Goal: Communication & Community: Share content

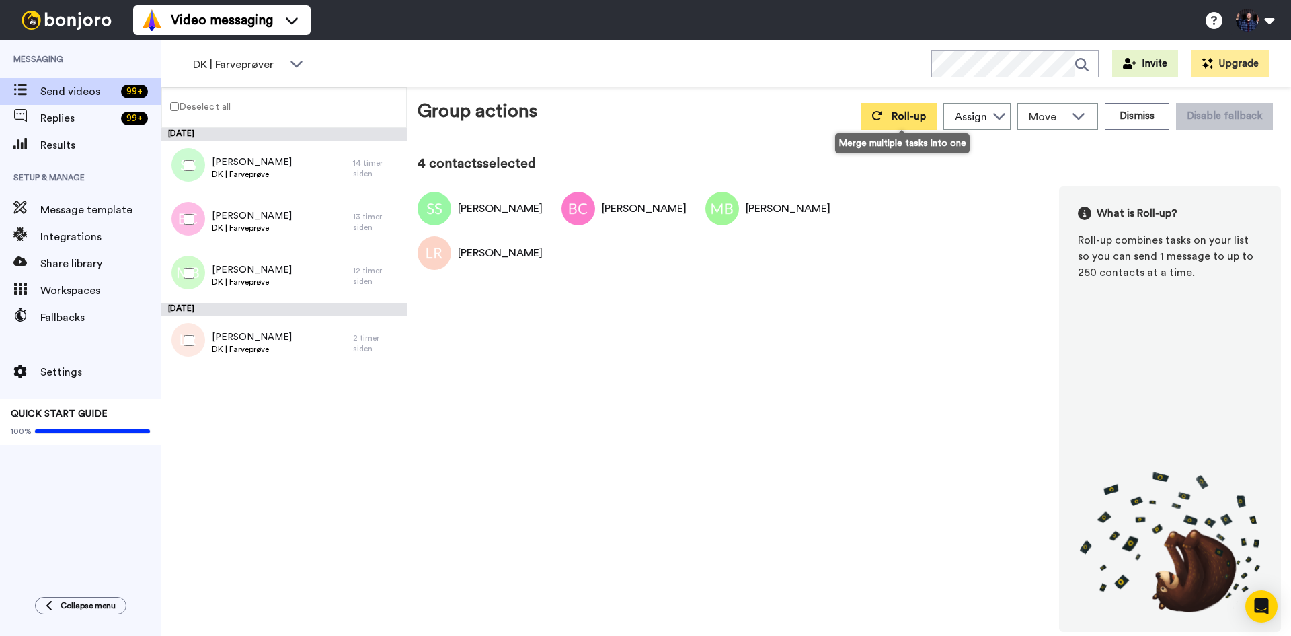
click at [921, 118] on span "Roll-up" at bounding box center [909, 116] width 34 height 11
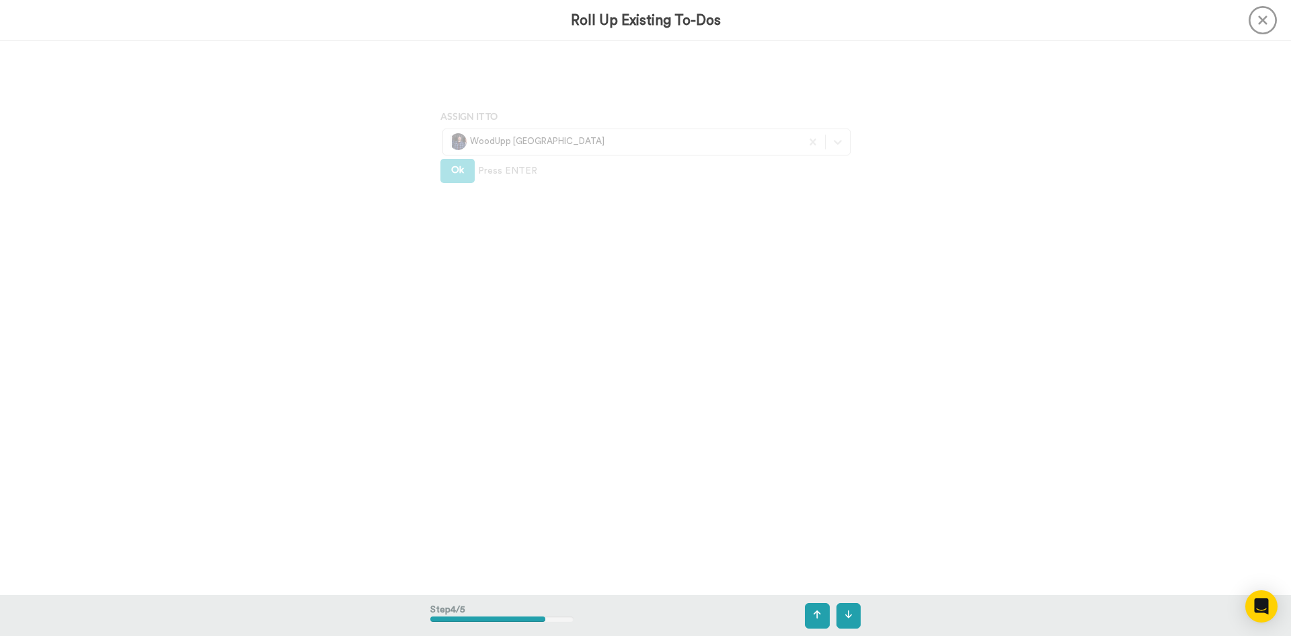
scroll to position [2214, 0]
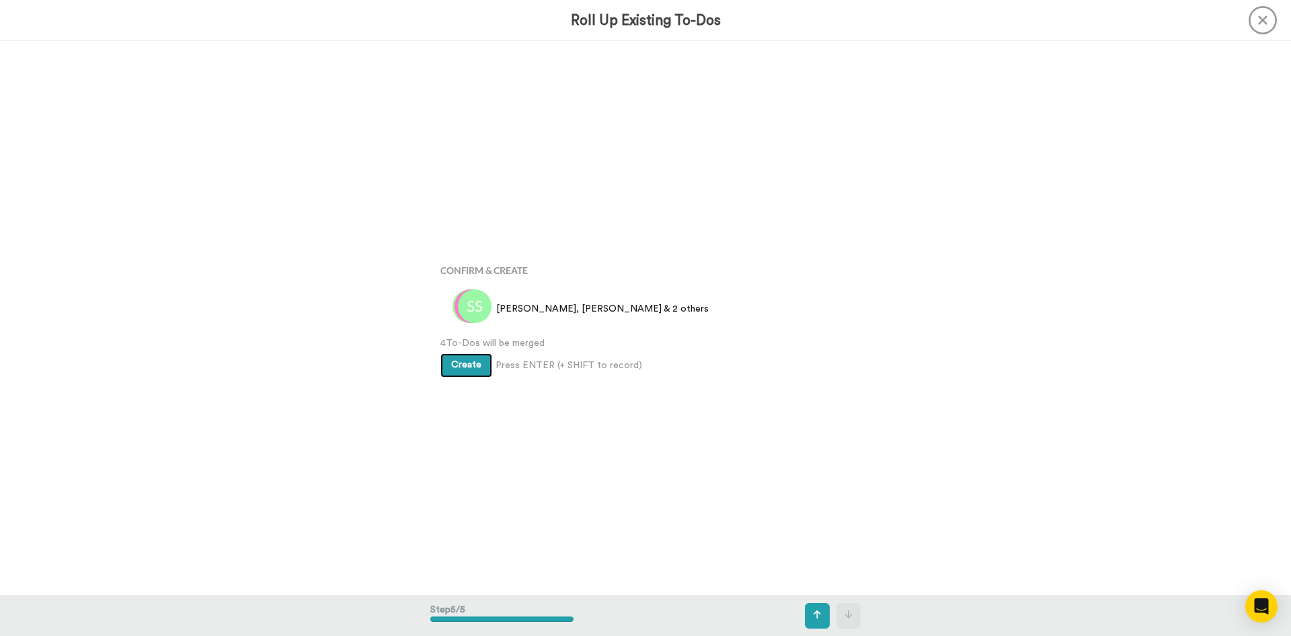
click at [471, 371] on button "Create" at bounding box center [467, 365] width 52 height 24
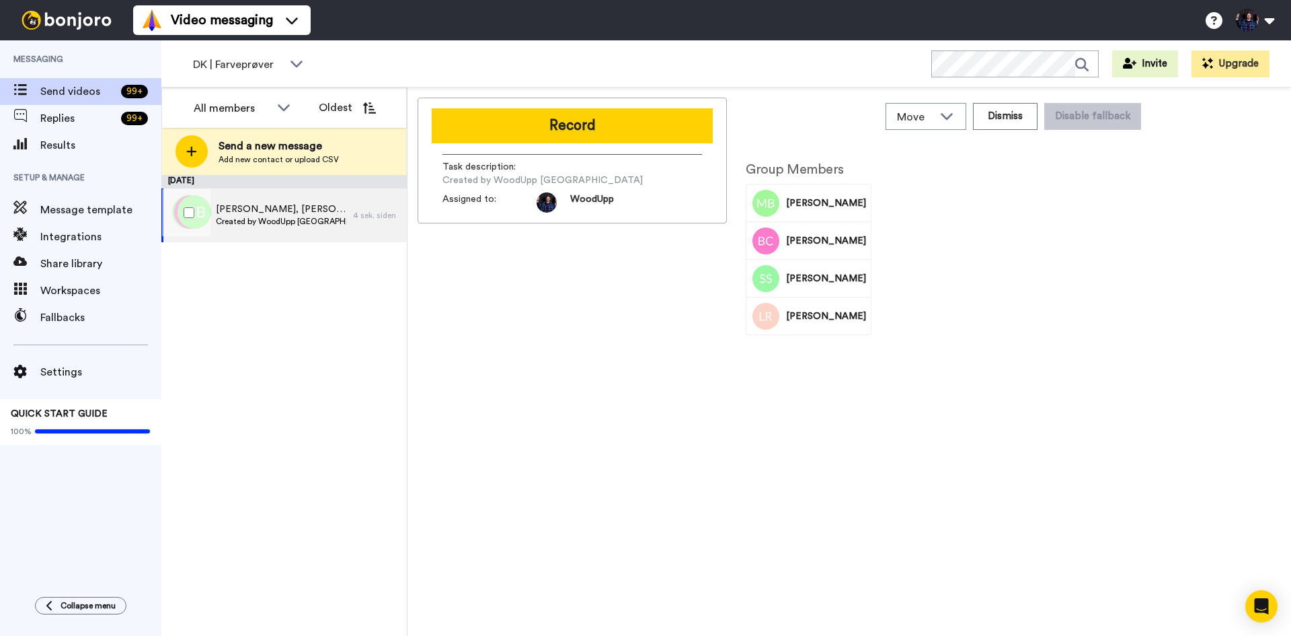
click at [302, 215] on span "Moataz, Brian & 2 others" at bounding box center [281, 208] width 130 height 13
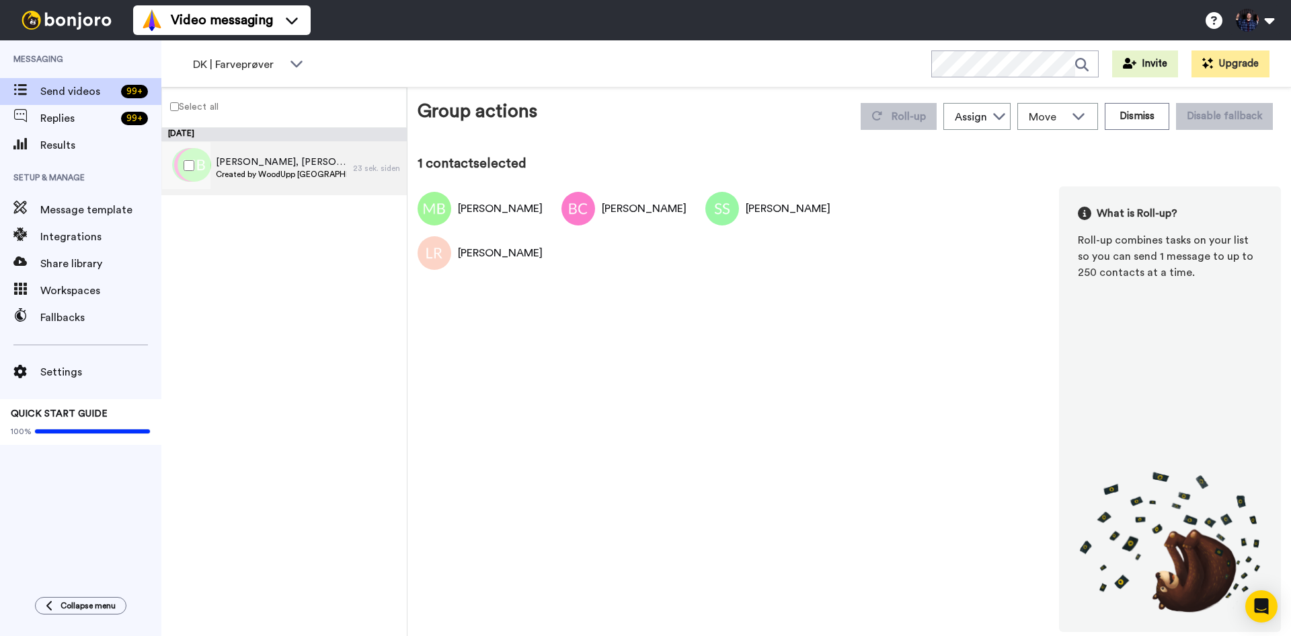
click at [306, 172] on span "Created by WoodUpp Danmark" at bounding box center [281, 174] width 130 height 11
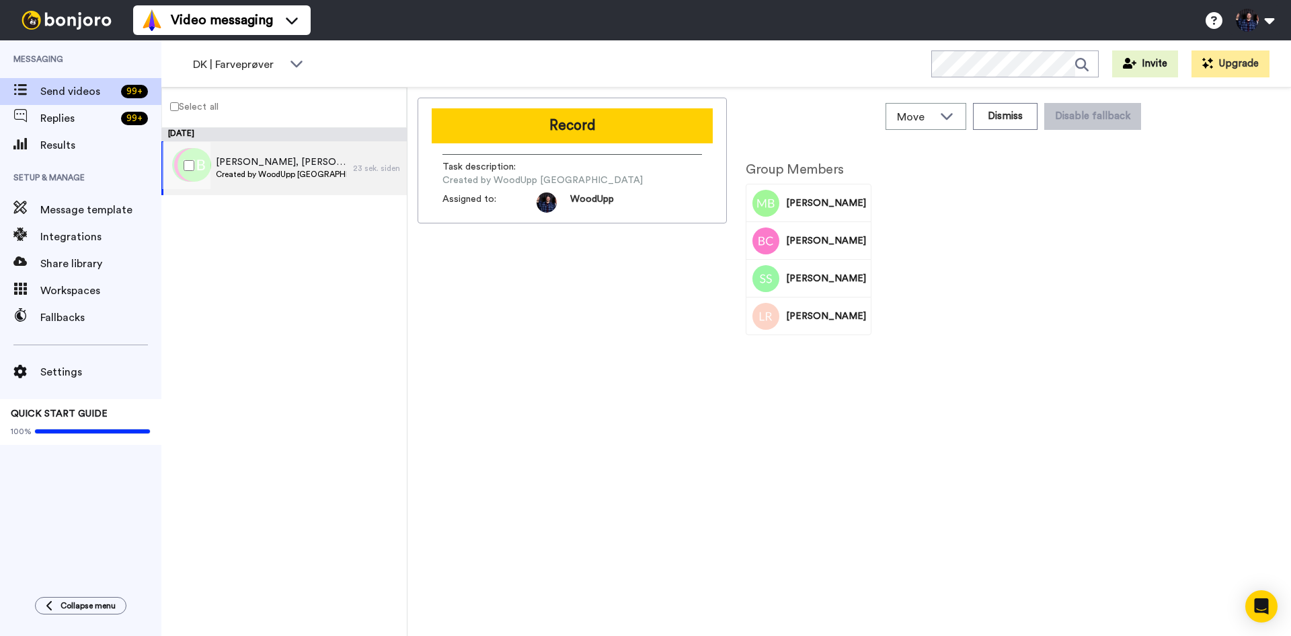
click at [545, 100] on div "Record Task description : Created by WoodUpp Danmark Assigned to: WoodUpp" at bounding box center [572, 161] width 309 height 126
click at [549, 126] on button "Record" at bounding box center [572, 125] width 281 height 35
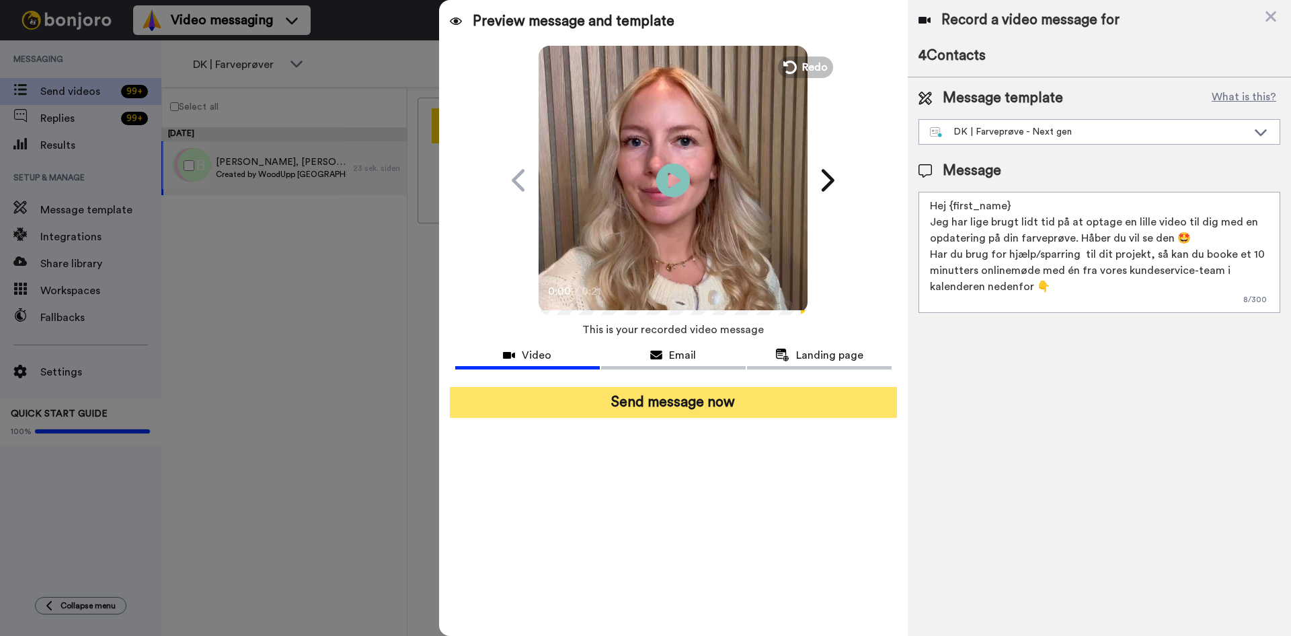
click at [721, 407] on button "Send message now" at bounding box center [673, 402] width 447 height 31
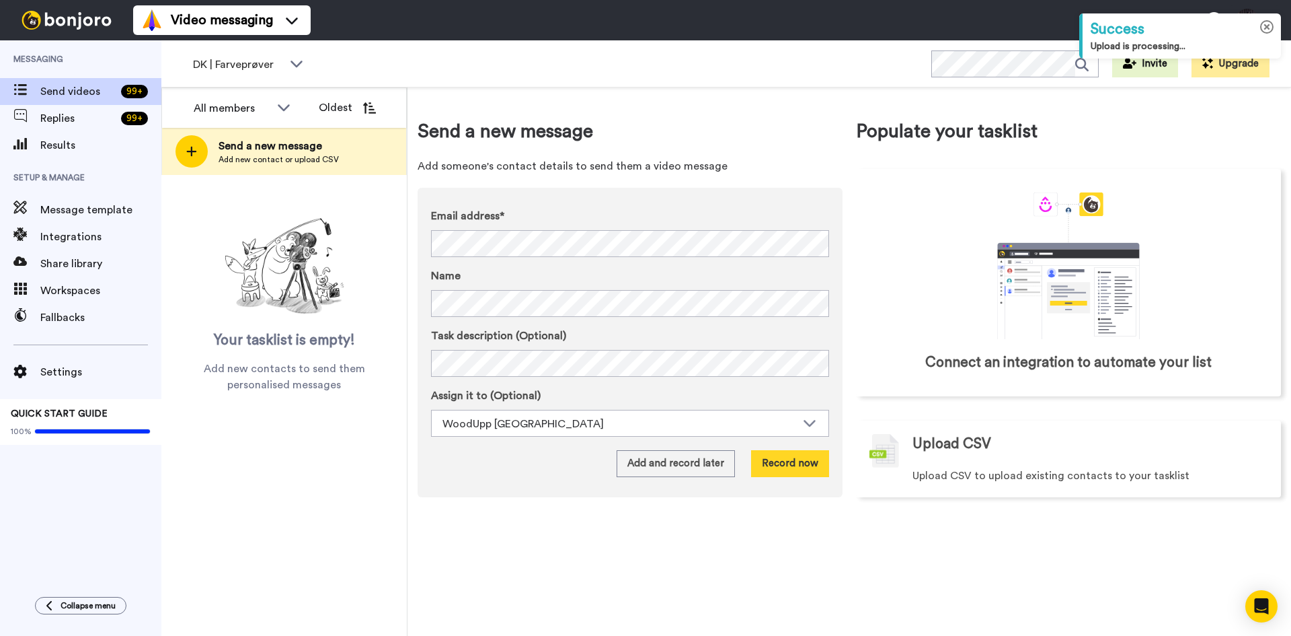
click at [1273, 26] on icon at bounding box center [1267, 27] width 14 height 14
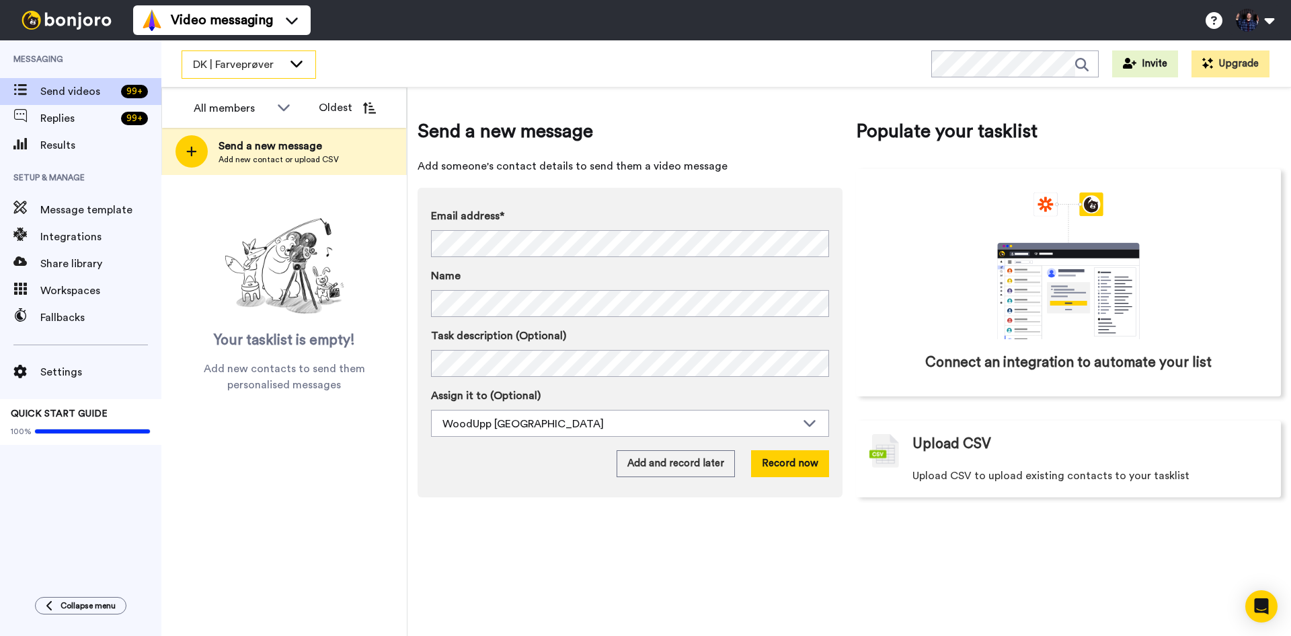
click at [297, 64] on icon at bounding box center [297, 62] width 16 height 13
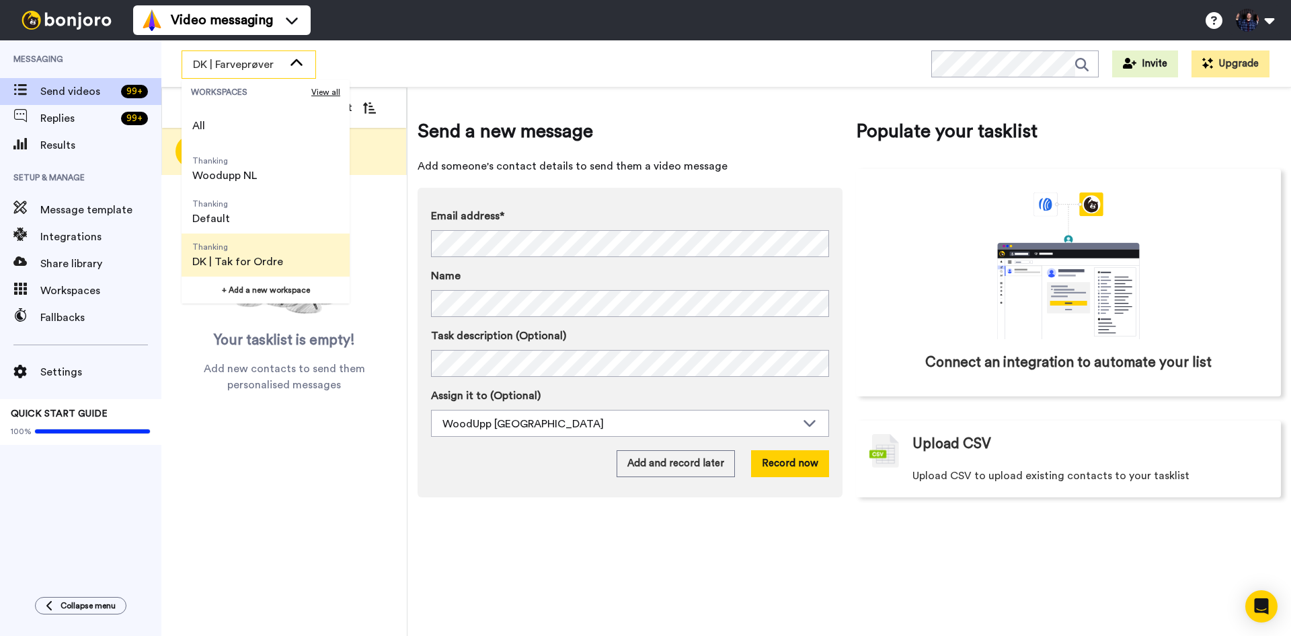
click at [290, 258] on span "Thanking DK | Tak for Ordre" at bounding box center [238, 254] width 112 height 43
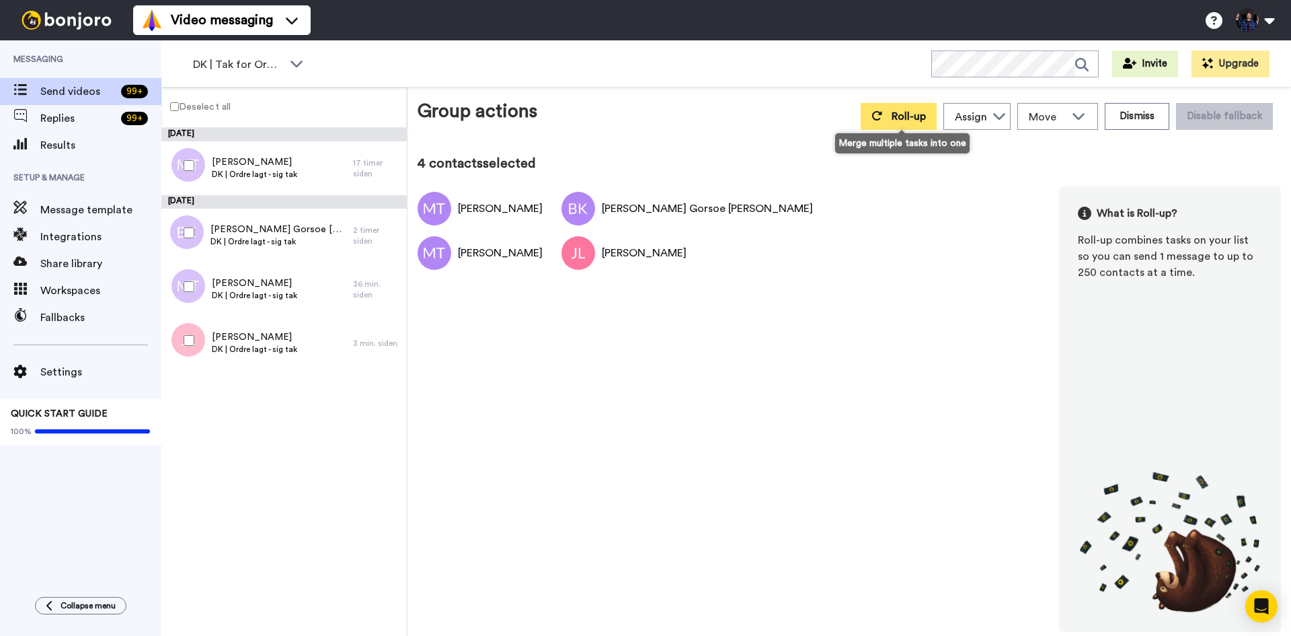
click at [921, 118] on span "Roll-up" at bounding box center [909, 116] width 34 height 11
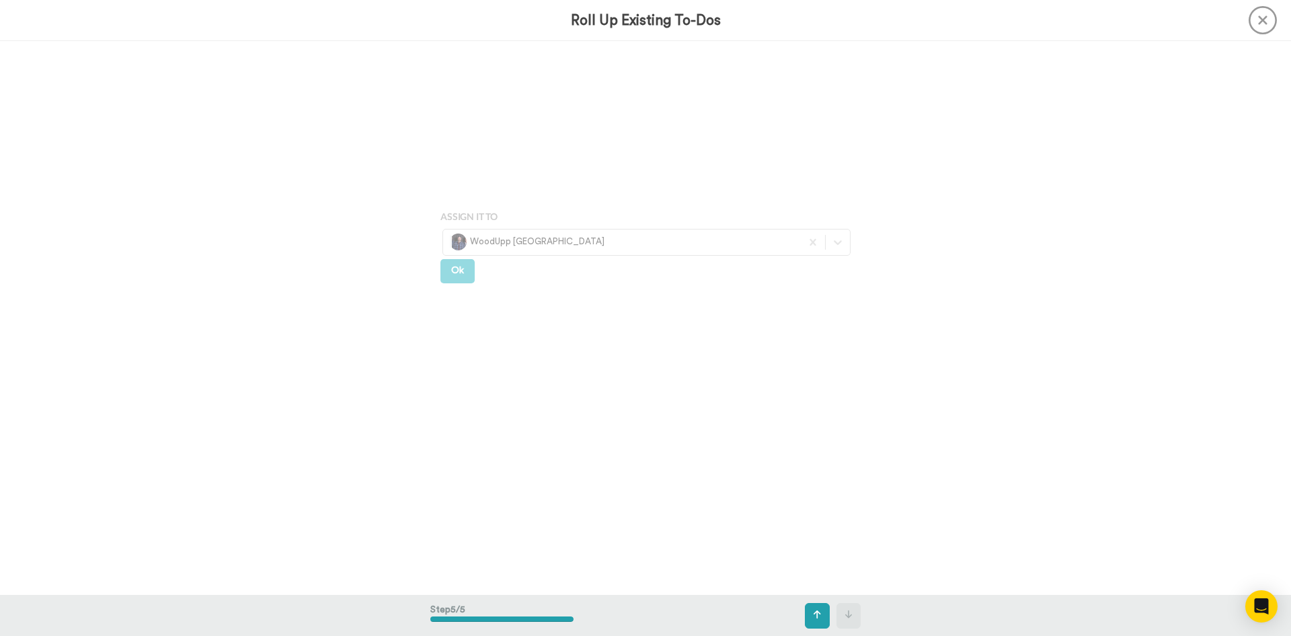
scroll to position [2214, 0]
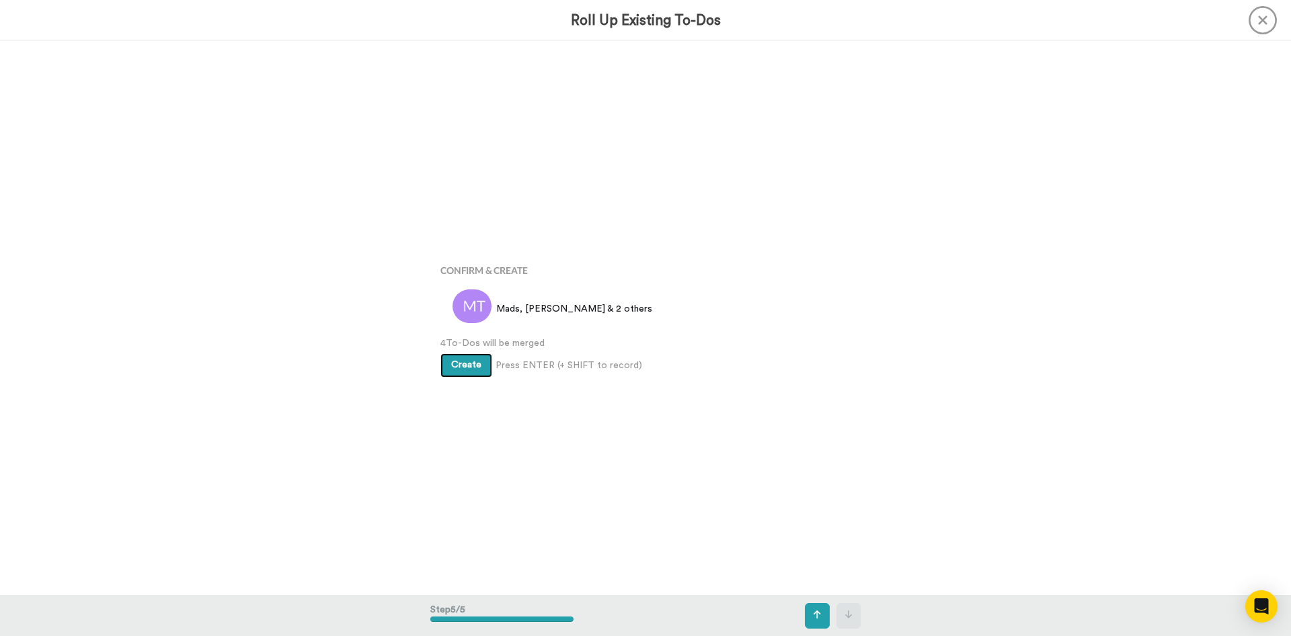
click at [461, 373] on button "Create" at bounding box center [467, 365] width 52 height 24
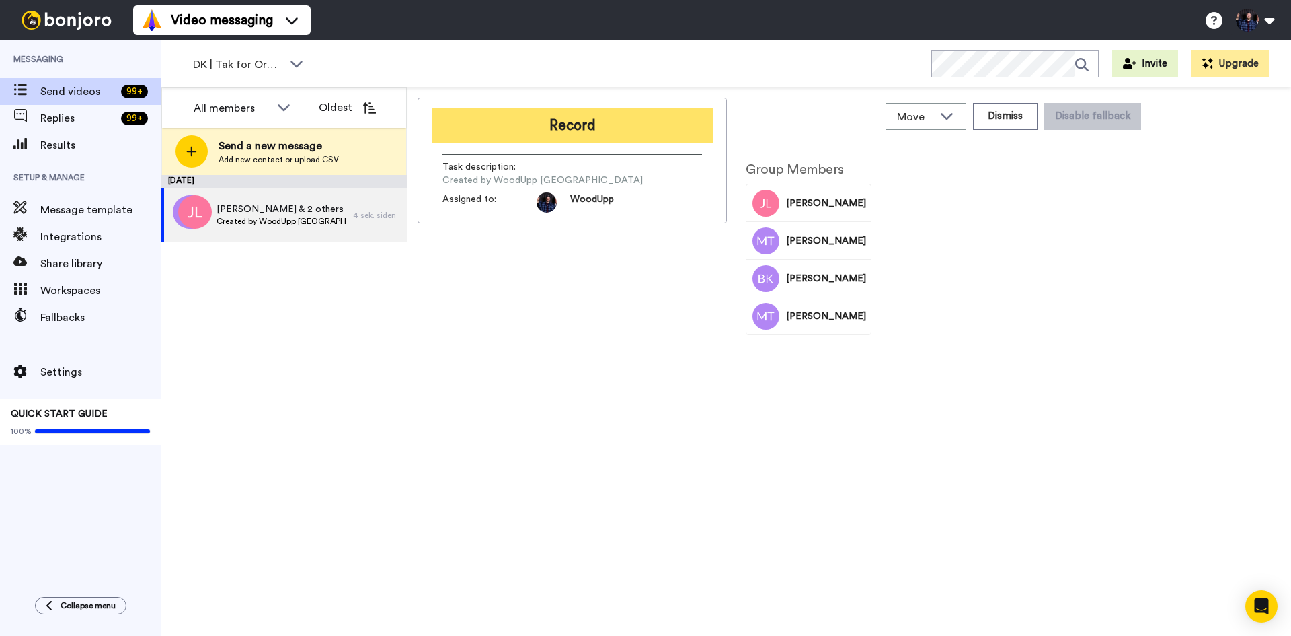
click at [646, 126] on button "Record" at bounding box center [572, 125] width 281 height 35
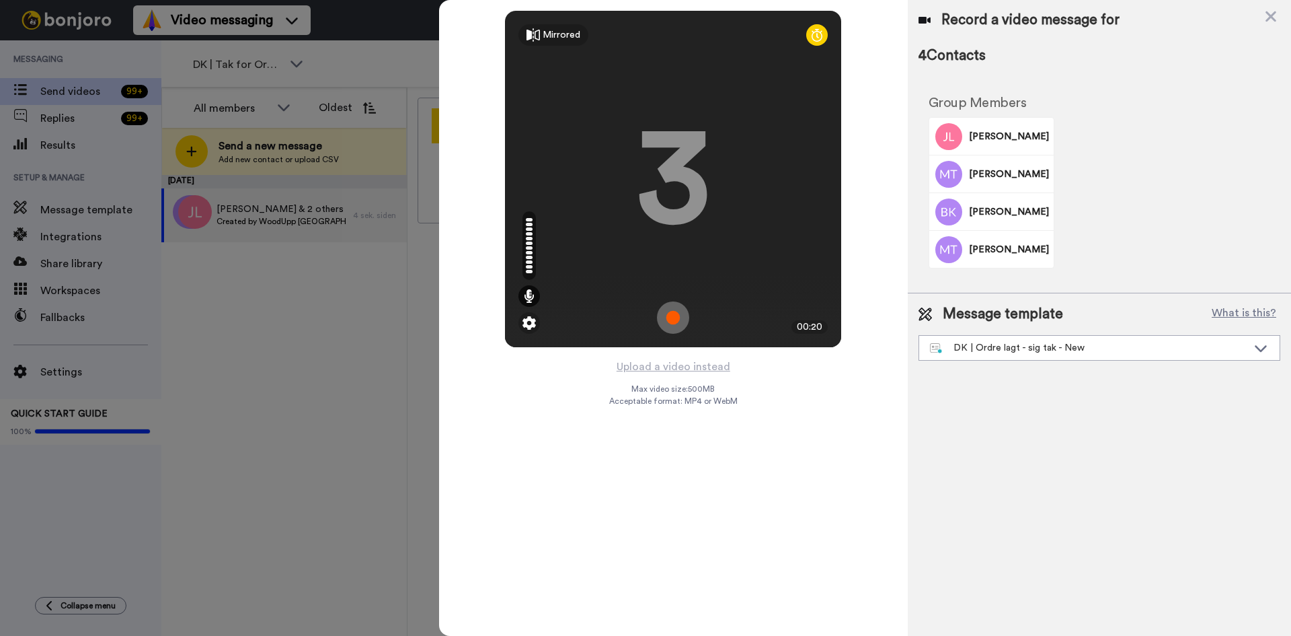
click at [303, 365] on div at bounding box center [645, 318] width 1291 height 636
click at [1272, 13] on icon at bounding box center [1270, 16] width 13 height 17
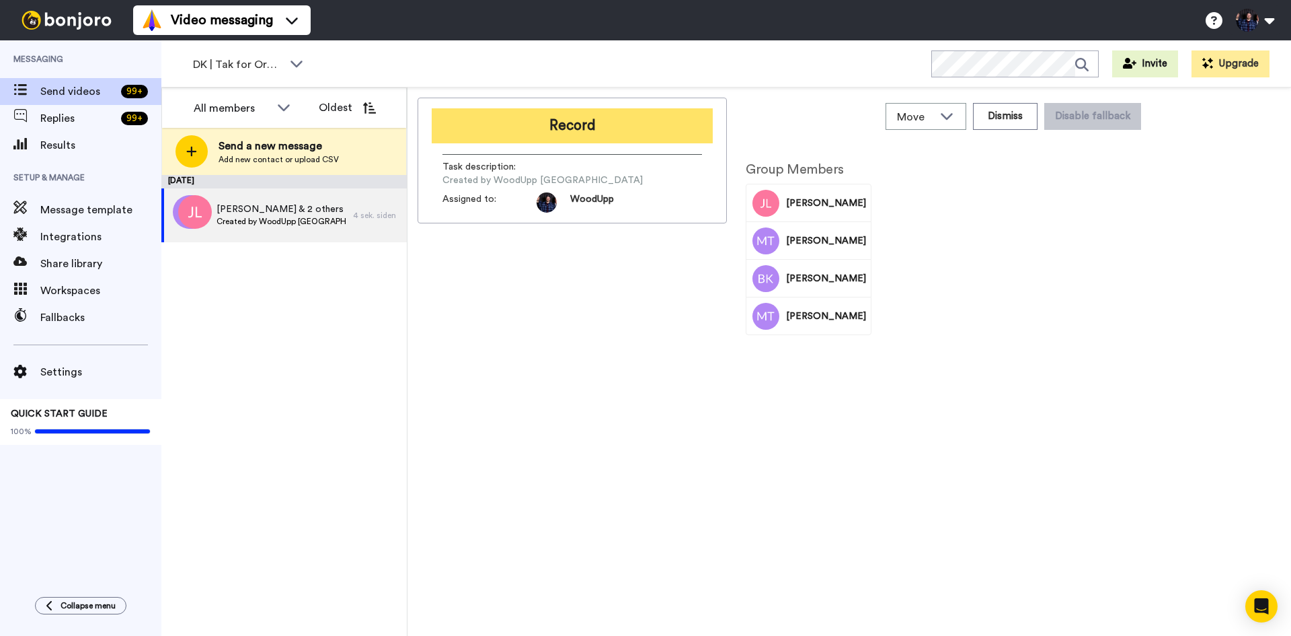
click at [623, 139] on button "Record" at bounding box center [572, 125] width 281 height 35
click at [623, 139] on div at bounding box center [865, 318] width 852 height 636
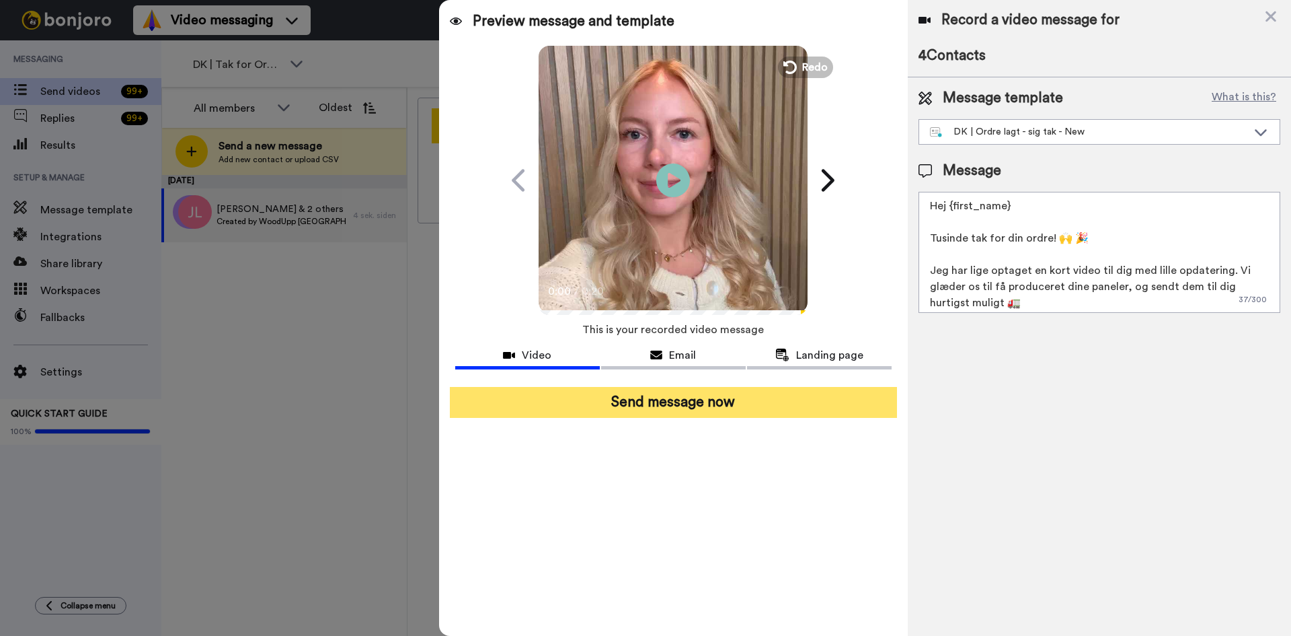
click at [751, 408] on button "Send message now" at bounding box center [673, 402] width 447 height 31
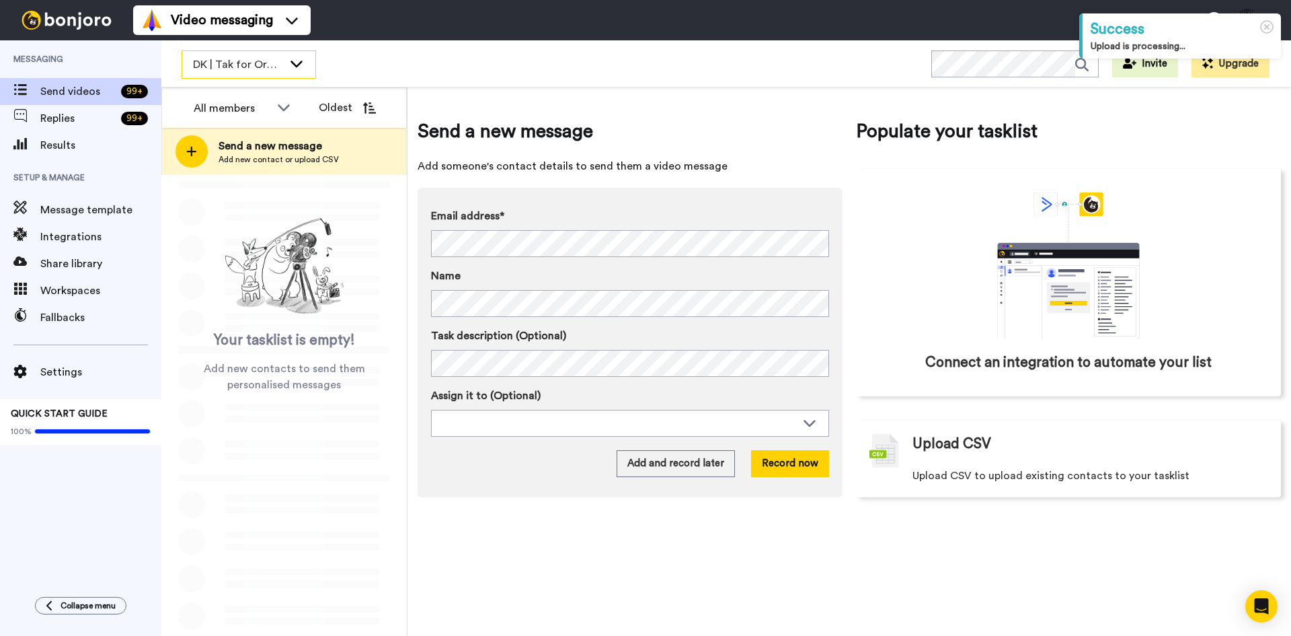
click at [277, 62] on span "DK | Tak for Ordre" at bounding box center [238, 64] width 90 height 16
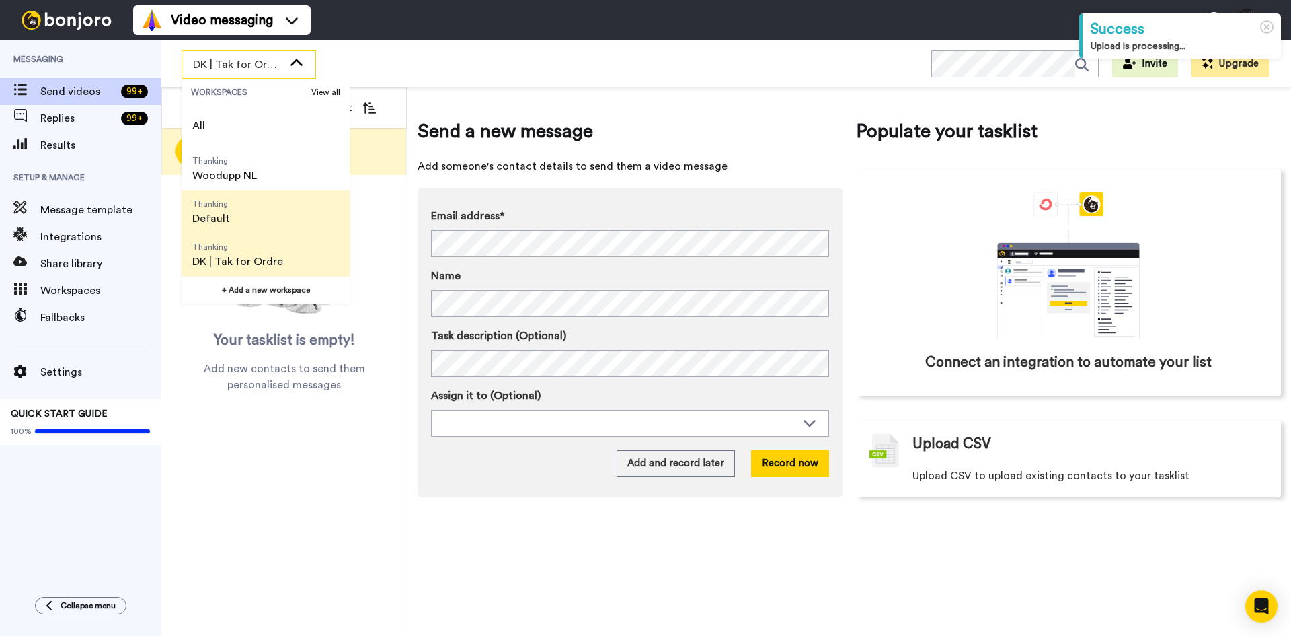
click at [266, 218] on li "Thanking Default" at bounding box center [266, 211] width 168 height 43
